Goal: Register for event/course

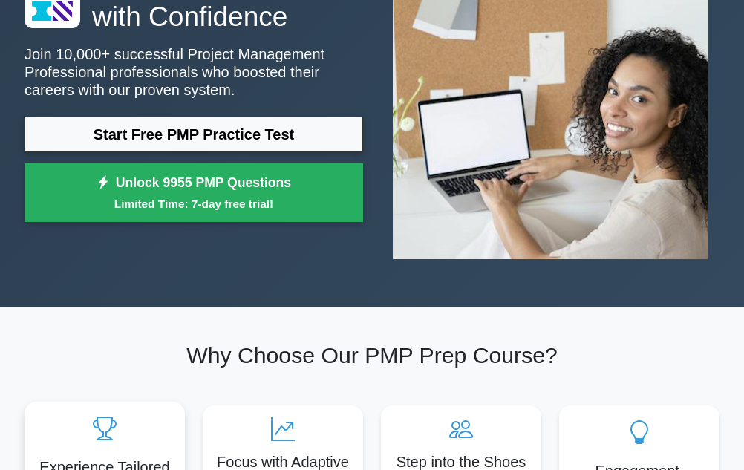
scroll to position [149, 0]
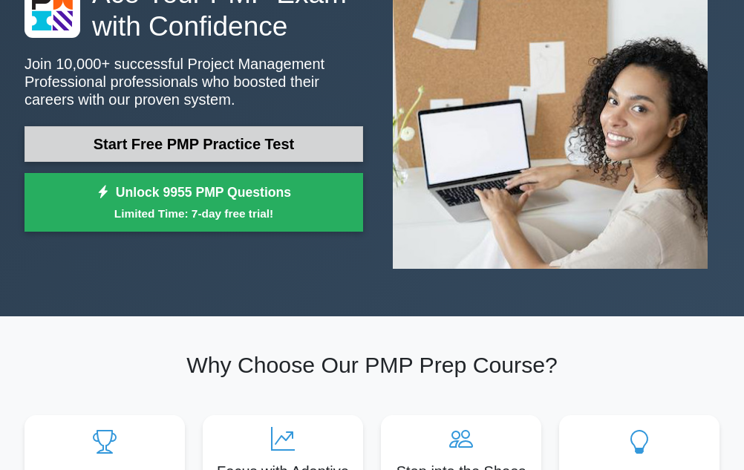
click at [138, 138] on link "Start Free PMP Practice Test" at bounding box center [194, 144] width 339 height 36
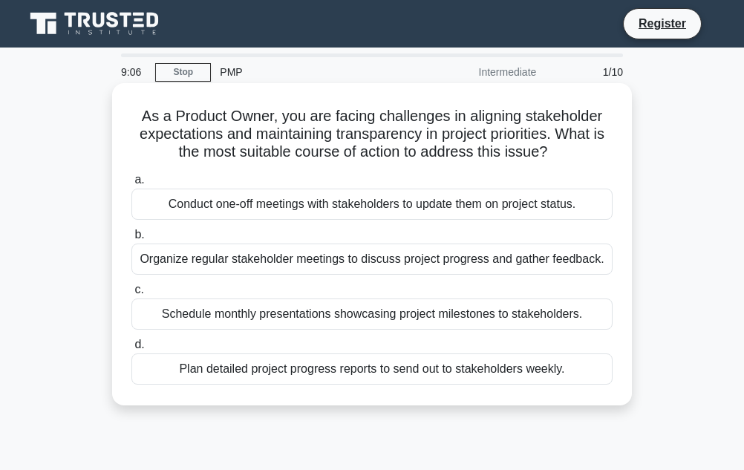
click at [206, 374] on div "Plan detailed project progress reports to send out to stakeholders weekly." at bounding box center [371, 369] width 481 height 31
click at [131, 350] on input "d. Plan detailed project progress reports to send out to stakeholders weekly." at bounding box center [131, 345] width 0 height 10
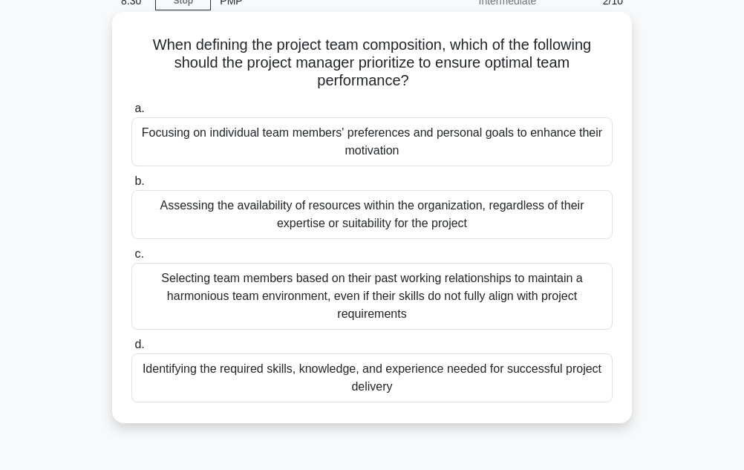
scroll to position [74, 0]
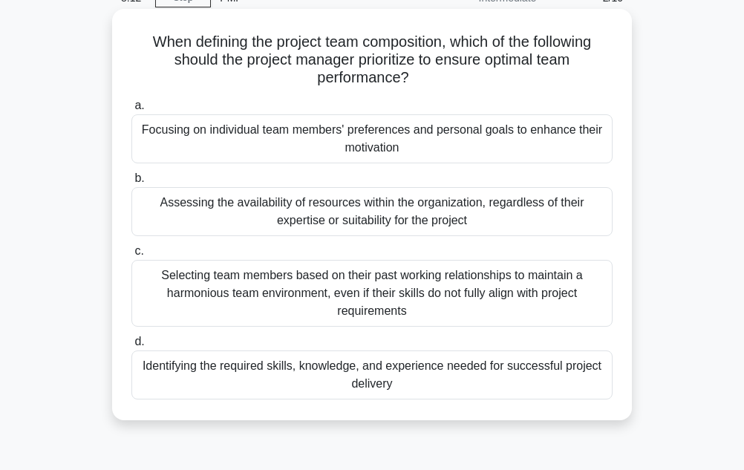
click at [283, 369] on div "Identifying the required skills, knowledge, and experience needed for successfu…" at bounding box center [371, 375] width 481 height 49
click at [131, 347] on input "d. Identifying the required skills, knowledge, and experience needed for succes…" at bounding box center [131, 342] width 0 height 10
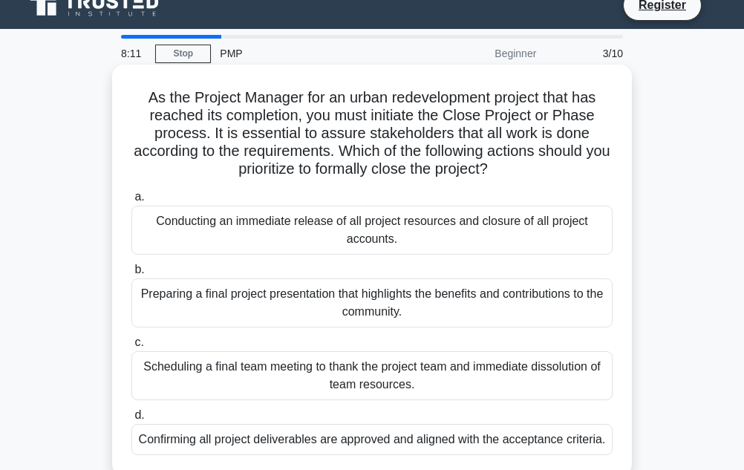
scroll to position [0, 0]
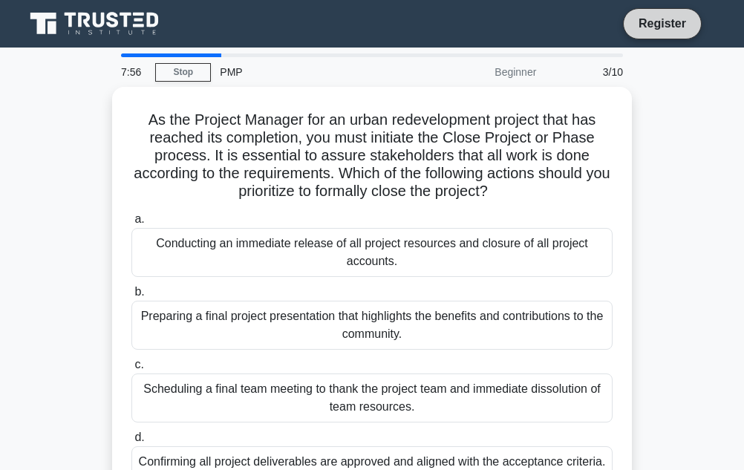
click at [647, 21] on link "Register" at bounding box center [662, 23] width 65 height 19
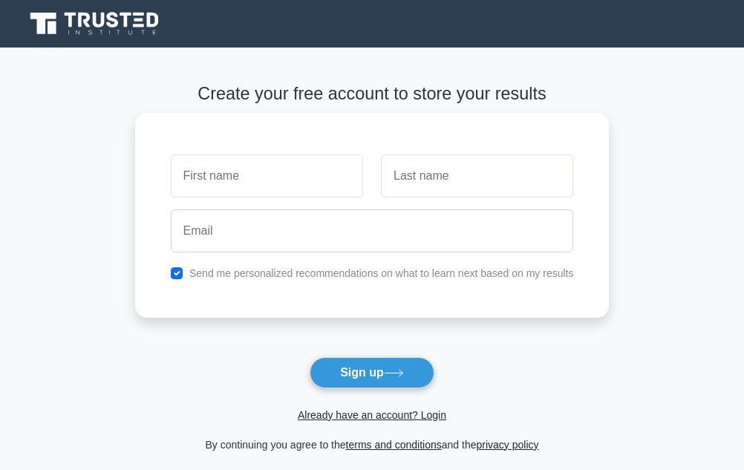
click at [205, 181] on input "text" at bounding box center [267, 175] width 192 height 43
type input "constancia"
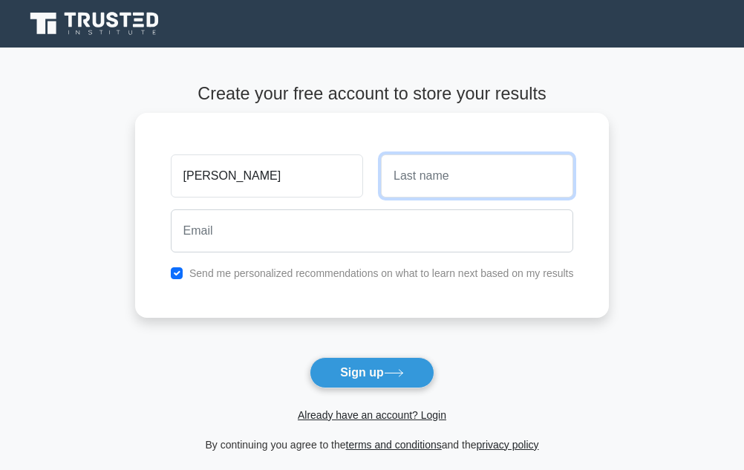
click at [422, 180] on input "text" at bounding box center [477, 175] width 192 height 43
type input "chijioke"
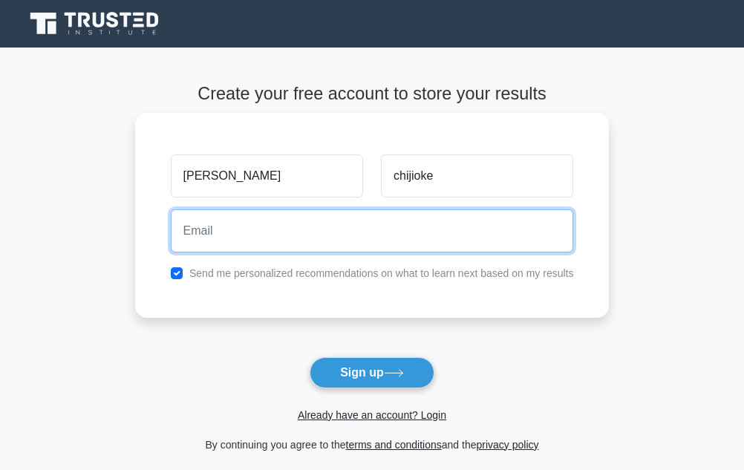
click at [251, 235] on input "email" at bounding box center [372, 230] width 403 height 43
type input "conschimbela@gmail.com"
click at [310, 357] on button "Sign up" at bounding box center [372, 372] width 125 height 31
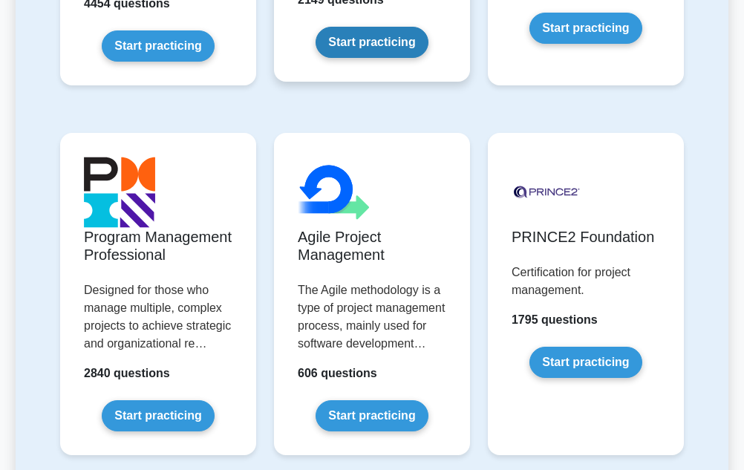
scroll to position [1040, 0]
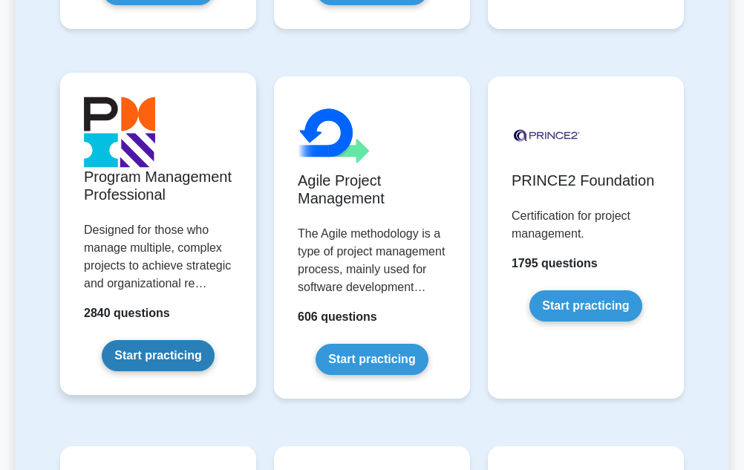
click at [137, 353] on link "Start practicing" at bounding box center [158, 355] width 112 height 31
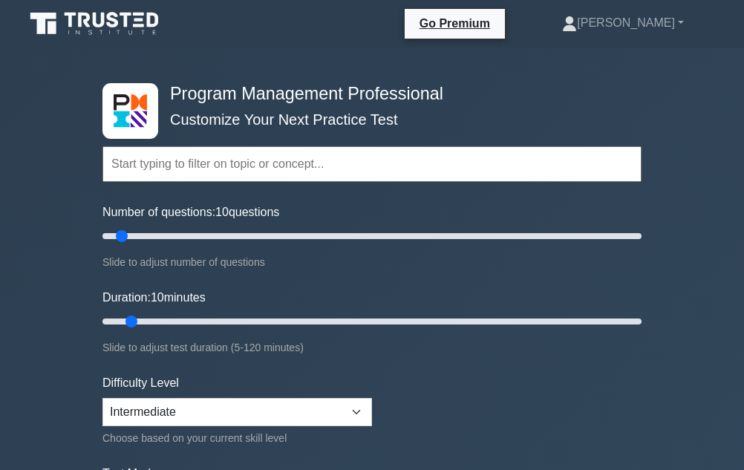
click at [244, 164] on input "text" at bounding box center [372, 164] width 539 height 36
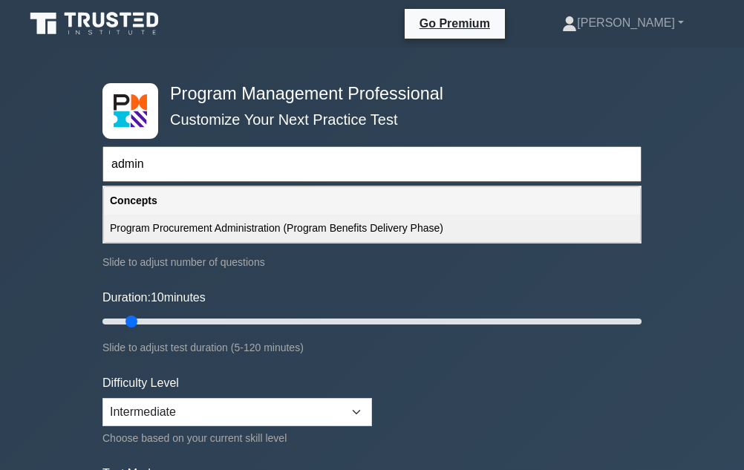
click at [130, 227] on div "Program Procurement Administration (Program Benefits Delivery Phase)" at bounding box center [372, 228] width 536 height 27
type input "Program Procurement Administration (Program Benefits Delivery Phase)"
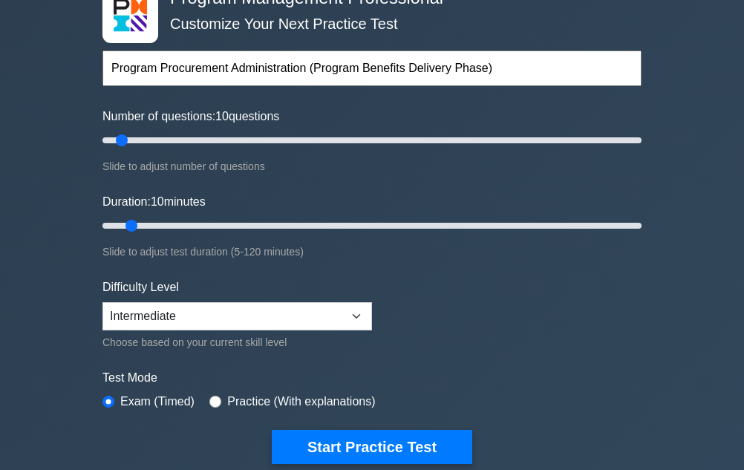
scroll to position [297, 0]
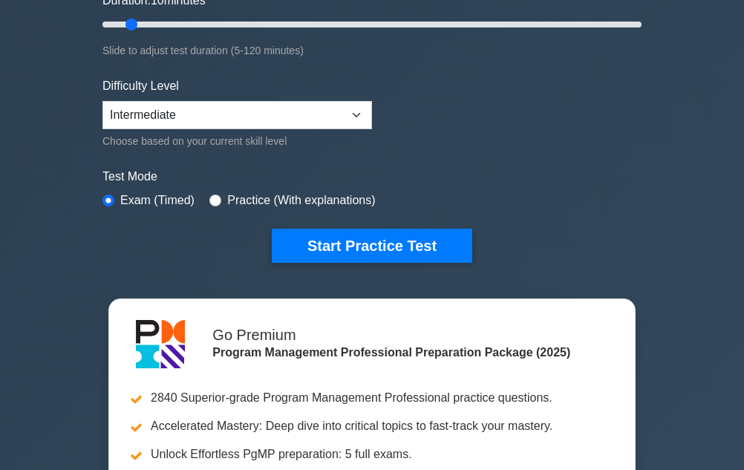
click at [239, 198] on label "Practice (With explanations)" at bounding box center [301, 201] width 148 height 18
click at [220, 196] on div "Practice (With explanations)" at bounding box center [292, 201] width 166 height 18
click at [212, 198] on input "radio" at bounding box center [215, 201] width 12 height 12
radio input "true"
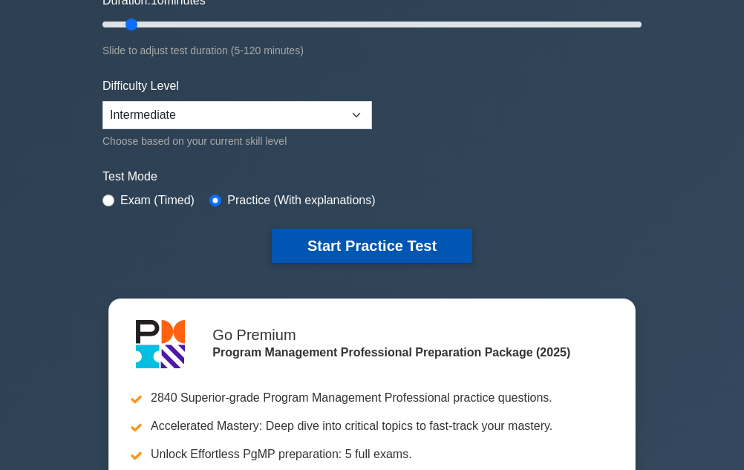
click at [336, 244] on button "Start Practice Test" at bounding box center [372, 246] width 201 height 34
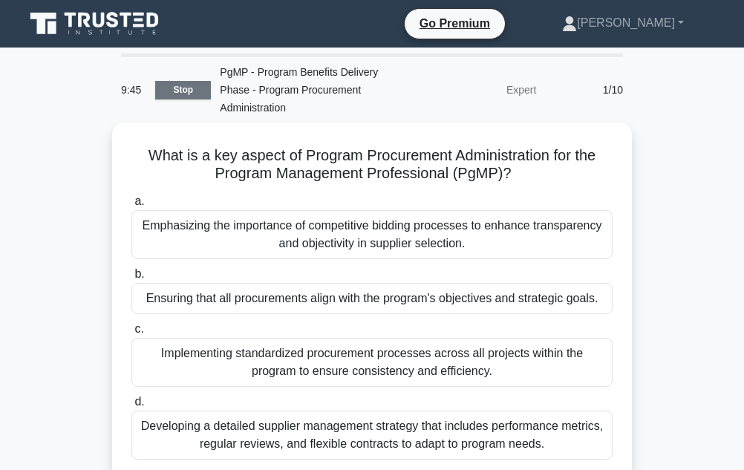
click at [186, 82] on link "Stop" at bounding box center [183, 90] width 56 height 19
